Goal: Transaction & Acquisition: Subscribe to service/newsletter

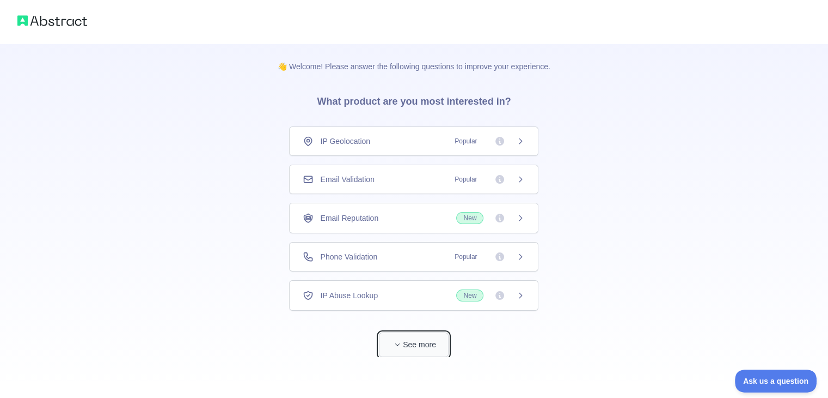
click at [407, 336] on button "See more" at bounding box center [414, 344] width 70 height 25
click at [435, 257] on div "Phone Validation Popular" at bounding box center [414, 256] width 222 height 11
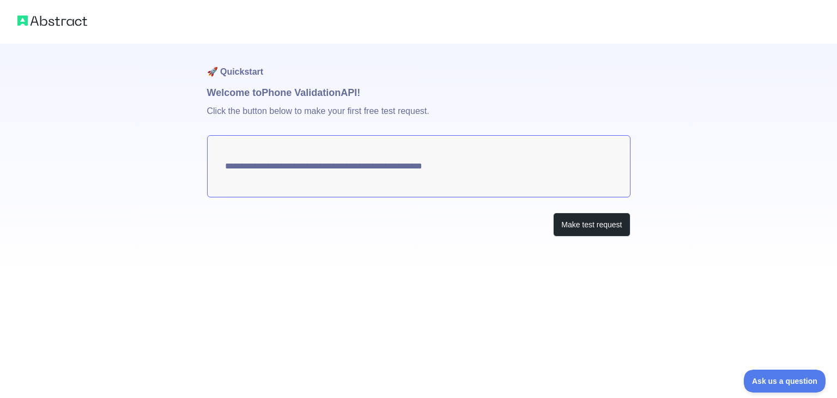
click at [497, 164] on textarea "**********" at bounding box center [418, 166] width 423 height 62
click at [571, 231] on button "Make test request" at bounding box center [591, 224] width 77 height 25
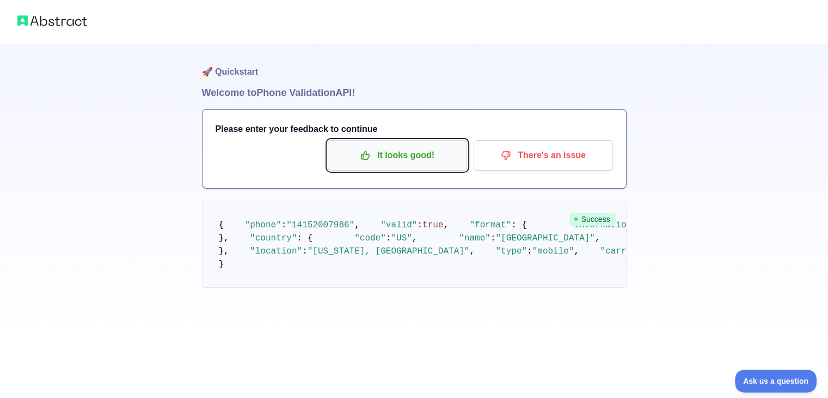
click at [417, 164] on p "It looks good!" at bounding box center [397, 155] width 123 height 19
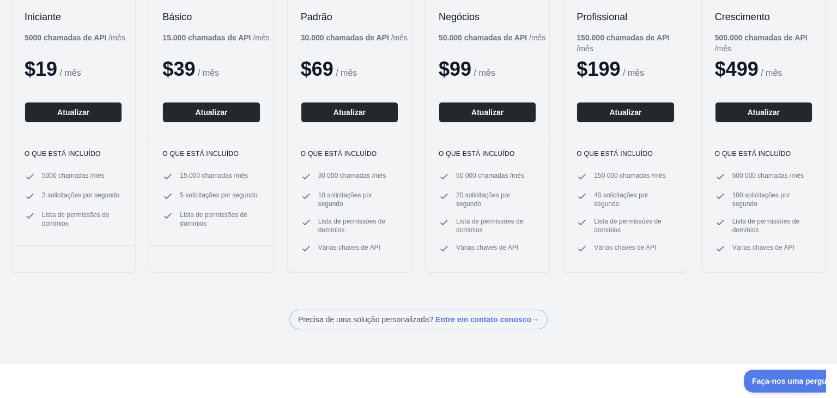
scroll to position [54, 0]
